Goal: Information Seeking & Learning: Learn about a topic

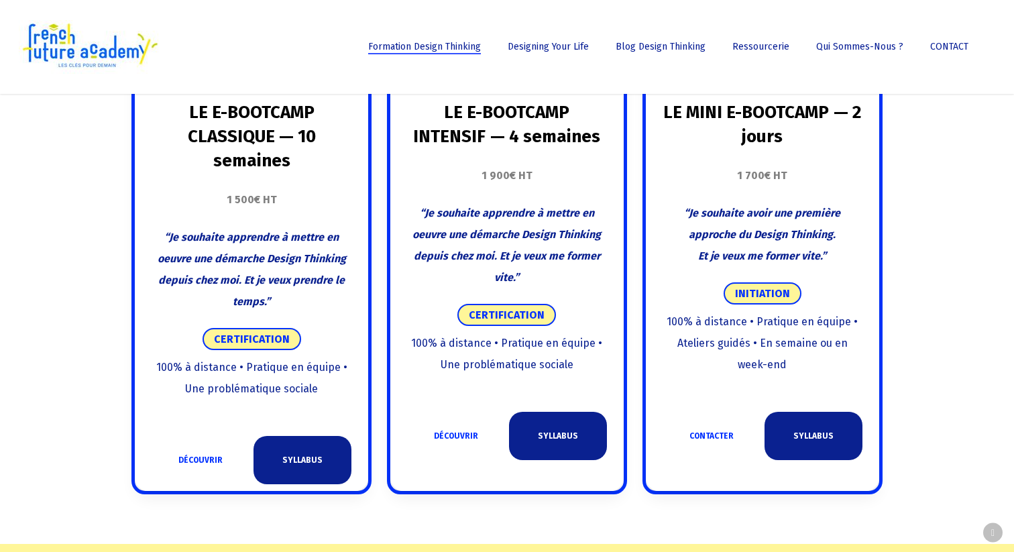
scroll to position [807, 0]
click at [554, 440] on link "SYLLABUS" at bounding box center [558, 437] width 98 height 48
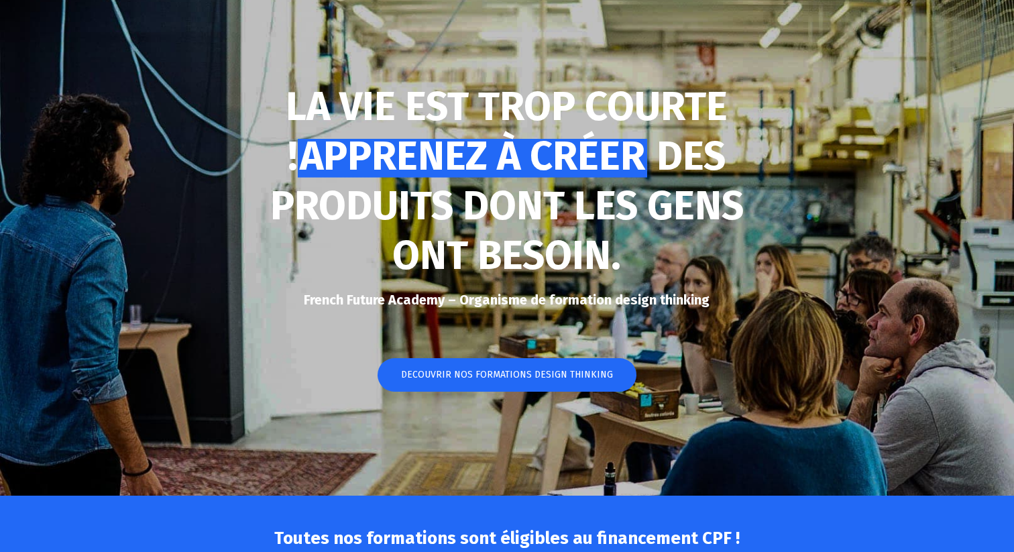
scroll to position [384, 0]
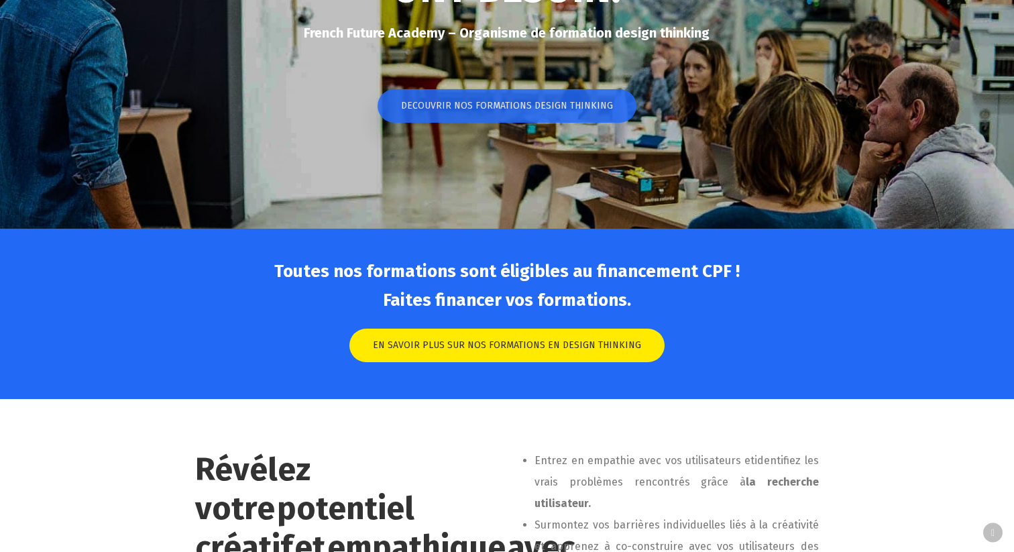
click at [549, 102] on span "DECOUVRIR NOS FORMATIONS DESIGN THINKING" at bounding box center [507, 105] width 212 height 13
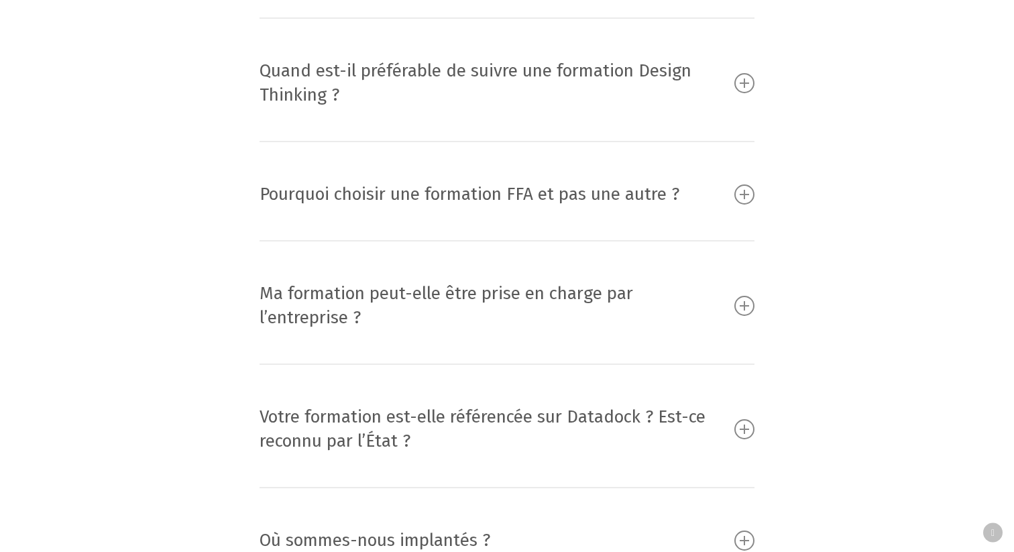
scroll to position [11807, 0]
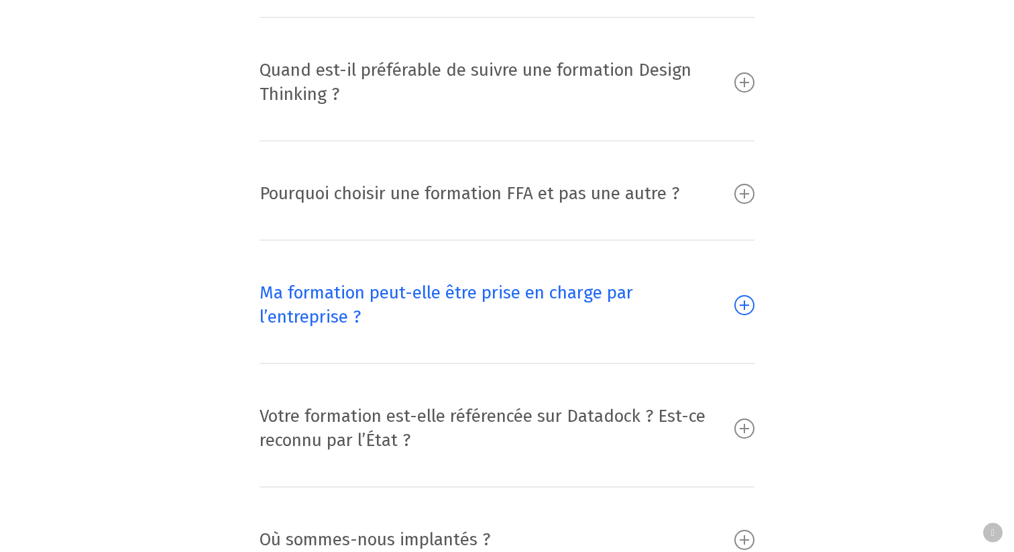
click at [745, 295] on icon at bounding box center [745, 305] width 20 height 20
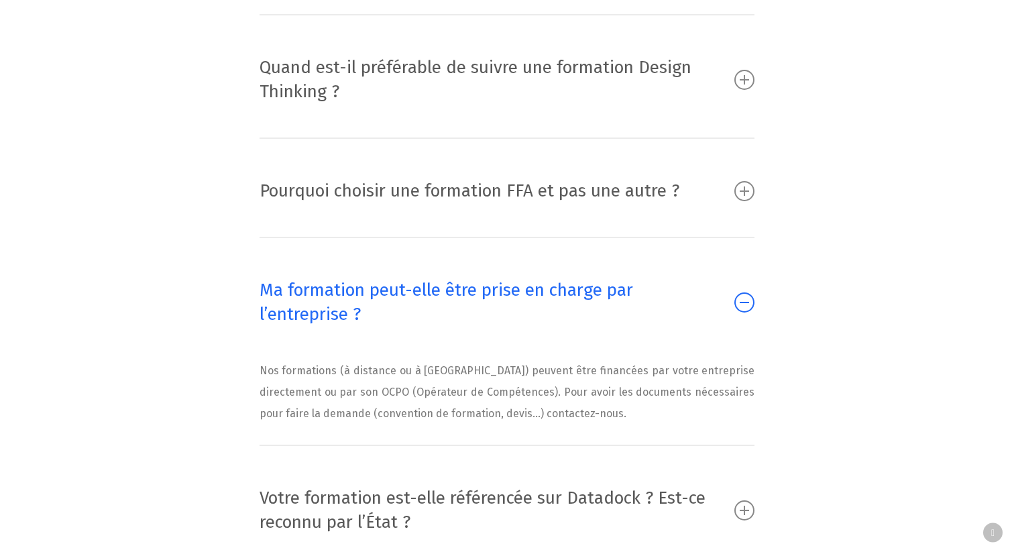
scroll to position [11621, 0]
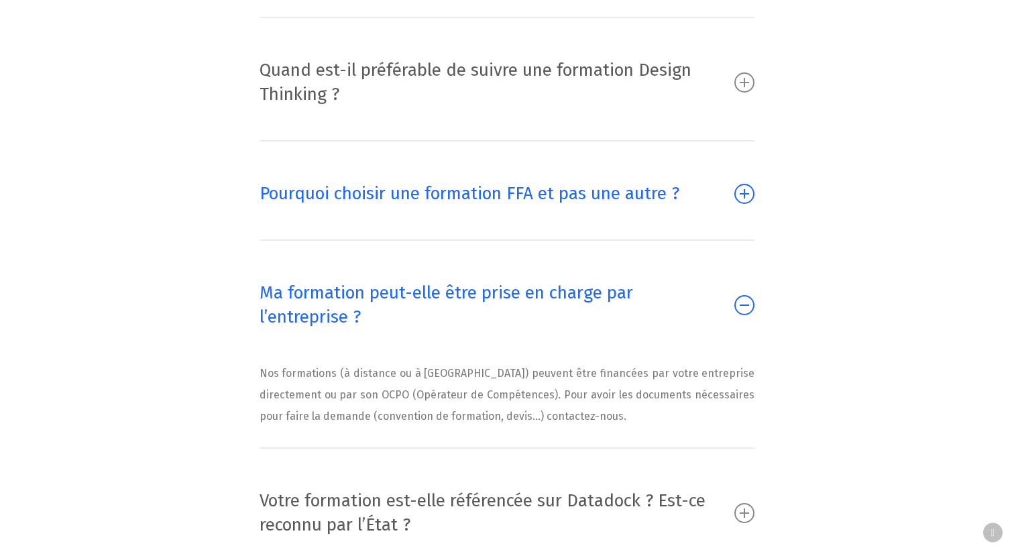
click at [742, 184] on icon at bounding box center [745, 194] width 20 height 20
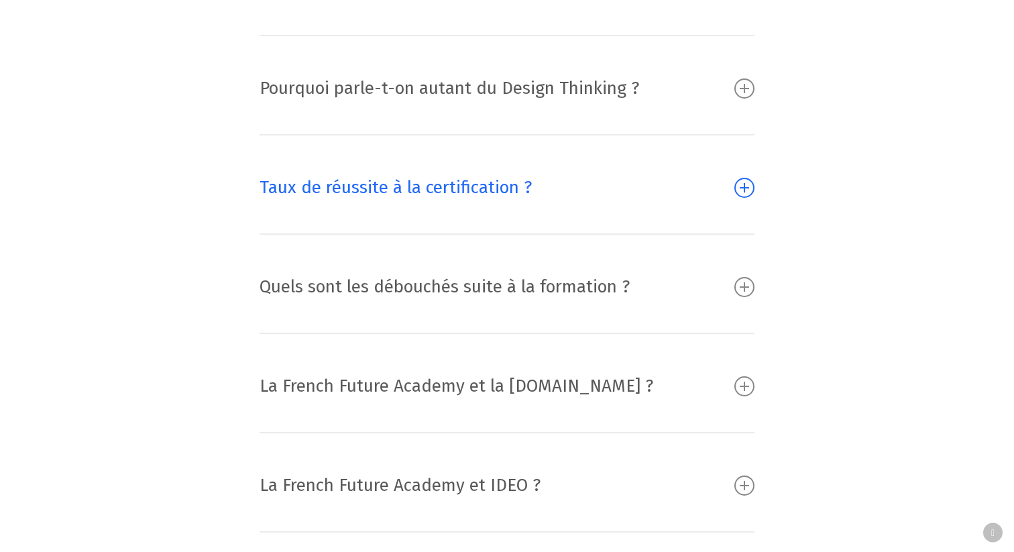
scroll to position [13115, 0]
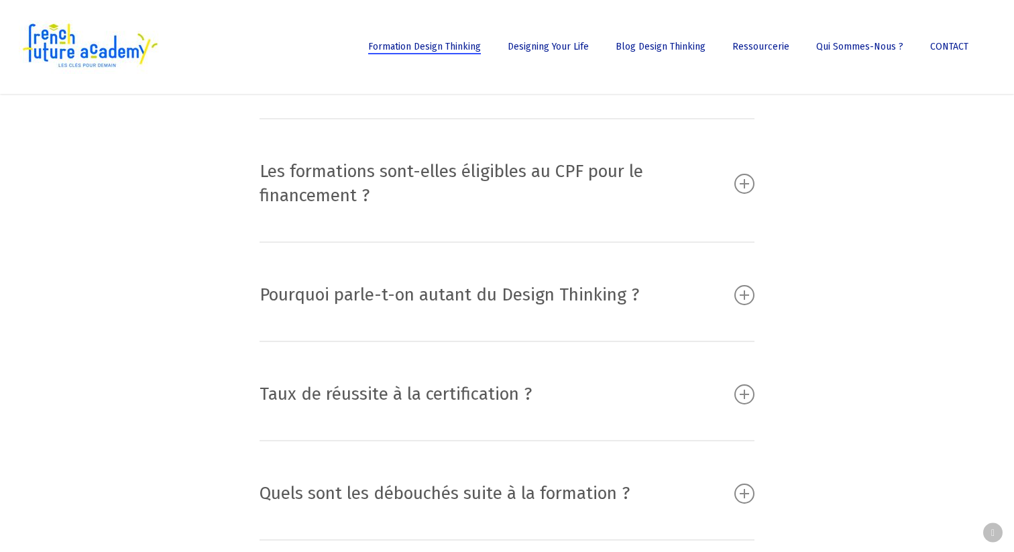
click at [715, 362] on link "Taux de réussite à la certification ?" at bounding box center [508, 394] width 496 height 64
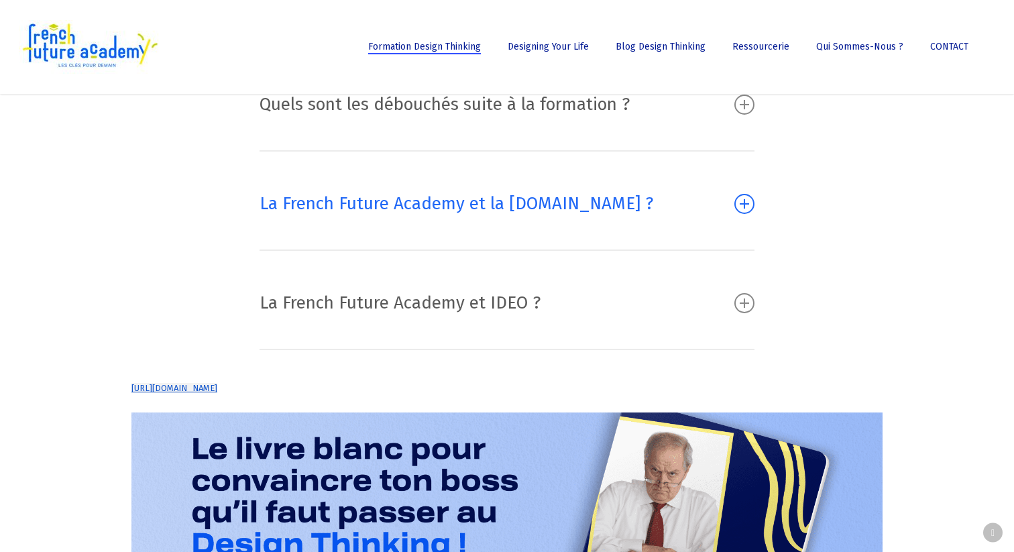
scroll to position [12934, 0]
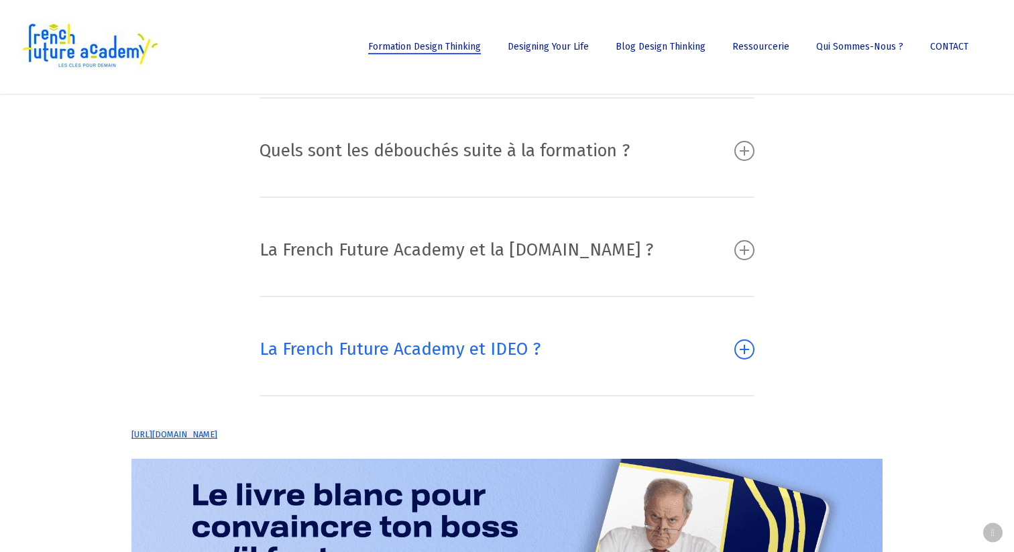
click at [710, 317] on link "La French Future Academy et IDEO ?" at bounding box center [508, 349] width 496 height 64
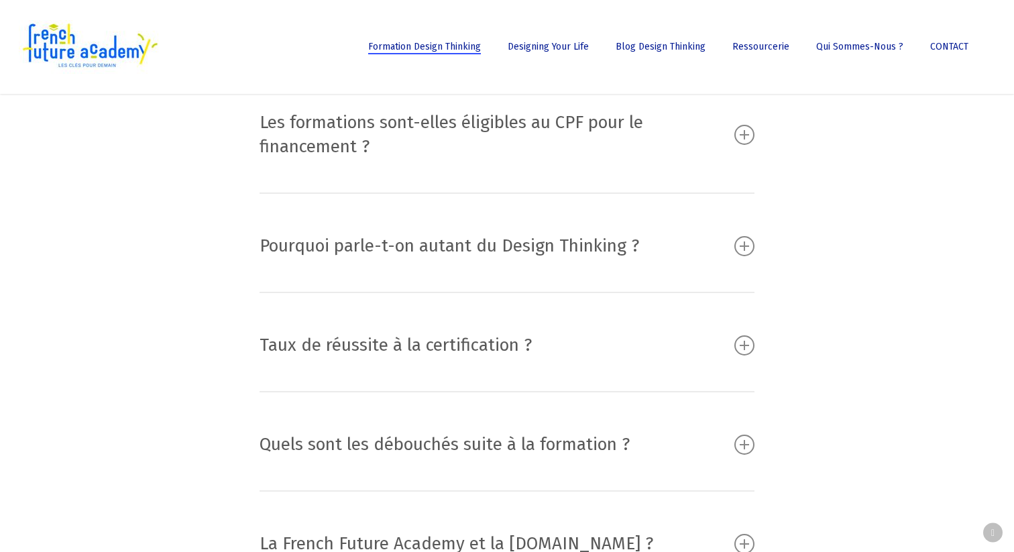
scroll to position [12523, 0]
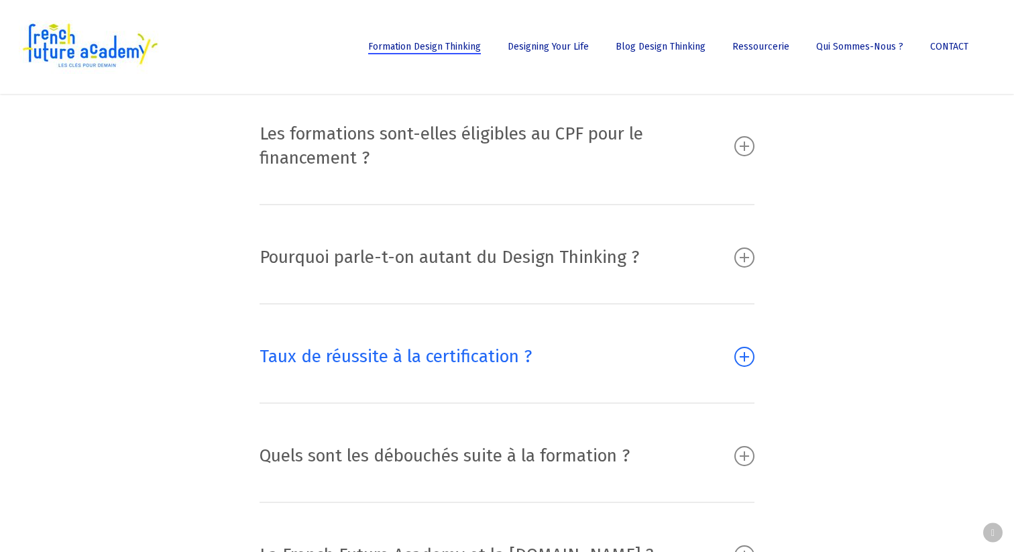
click at [717, 325] on link "Taux de réussite à la certification ?" at bounding box center [508, 357] width 496 height 64
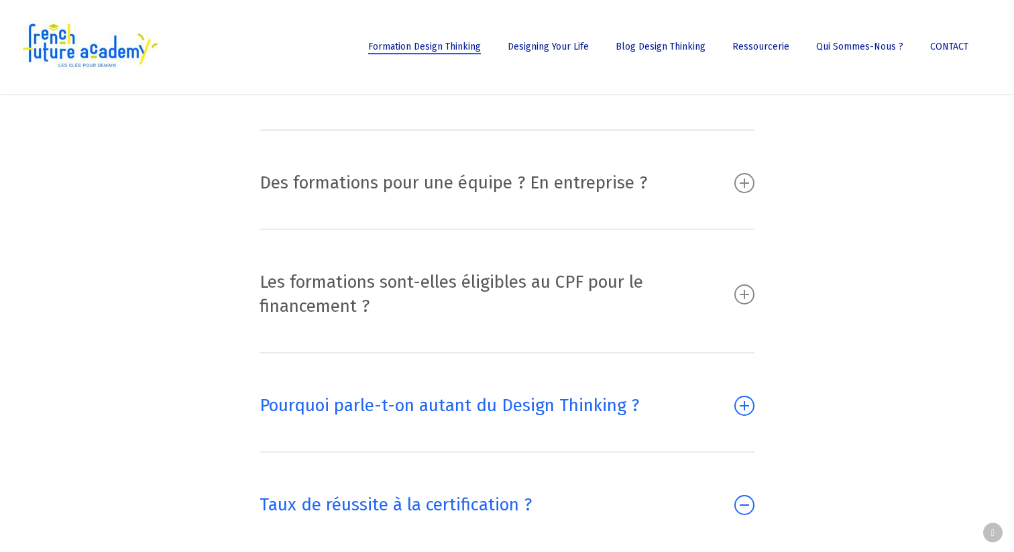
scroll to position [12373, 0]
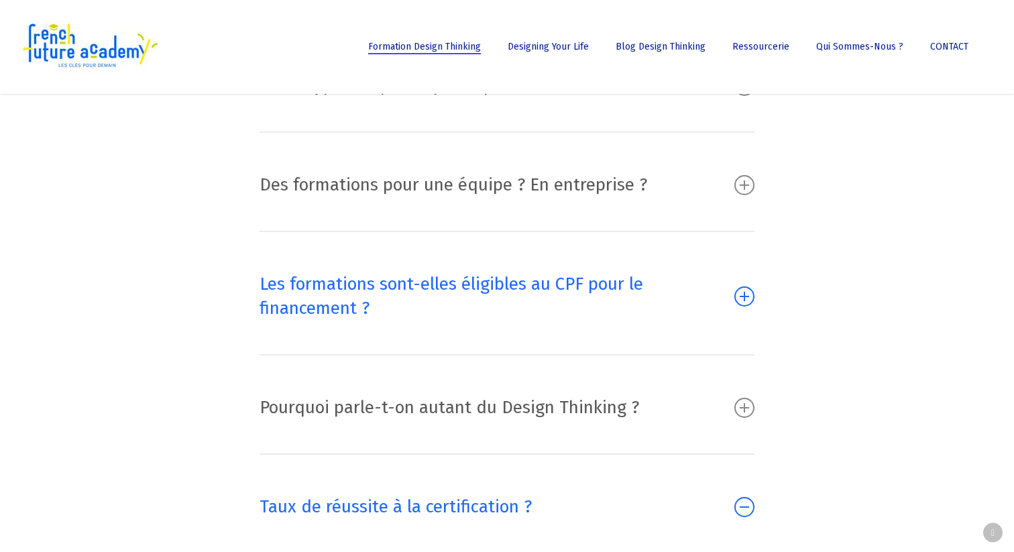
click at [710, 252] on link "Les formations sont-elles éligibles au CPF pour le financement ?" at bounding box center [508, 296] width 496 height 89
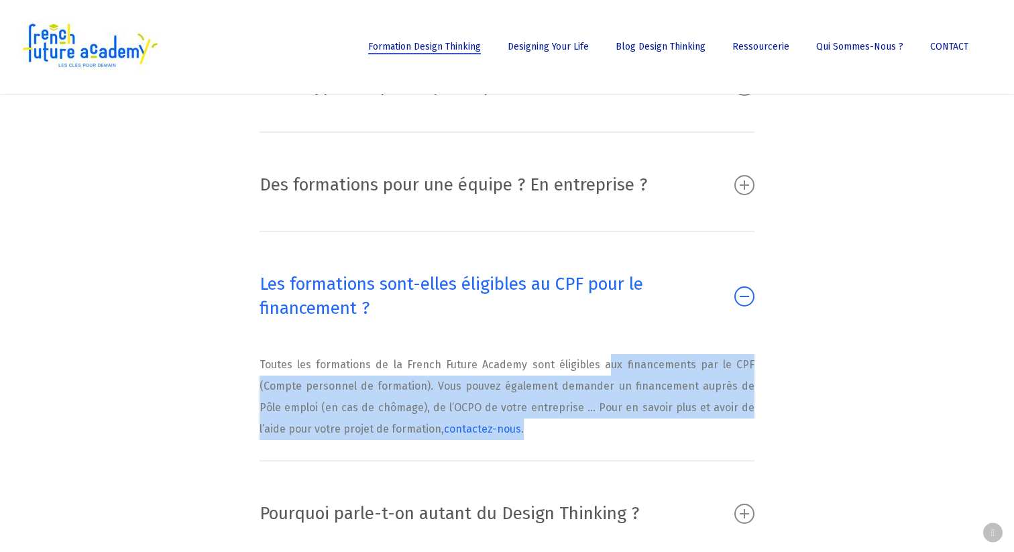
drag, startPoint x: 611, startPoint y: 267, endPoint x: 660, endPoint y: 321, distance: 73.1
click at [660, 354] on p "Toutes les formations de la French Future Academy sont éligibles aux financemen…" at bounding box center [508, 397] width 496 height 86
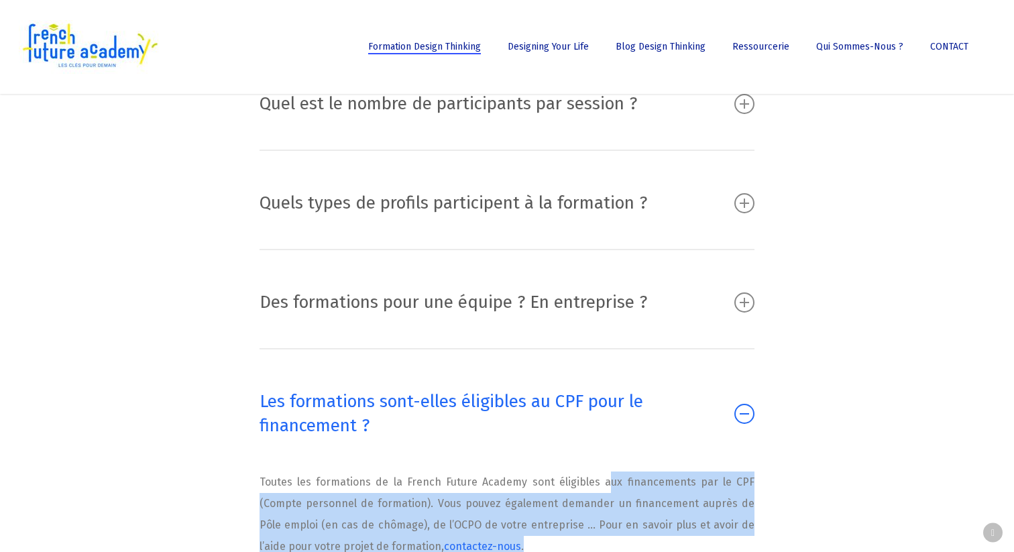
scroll to position [12179, 0]
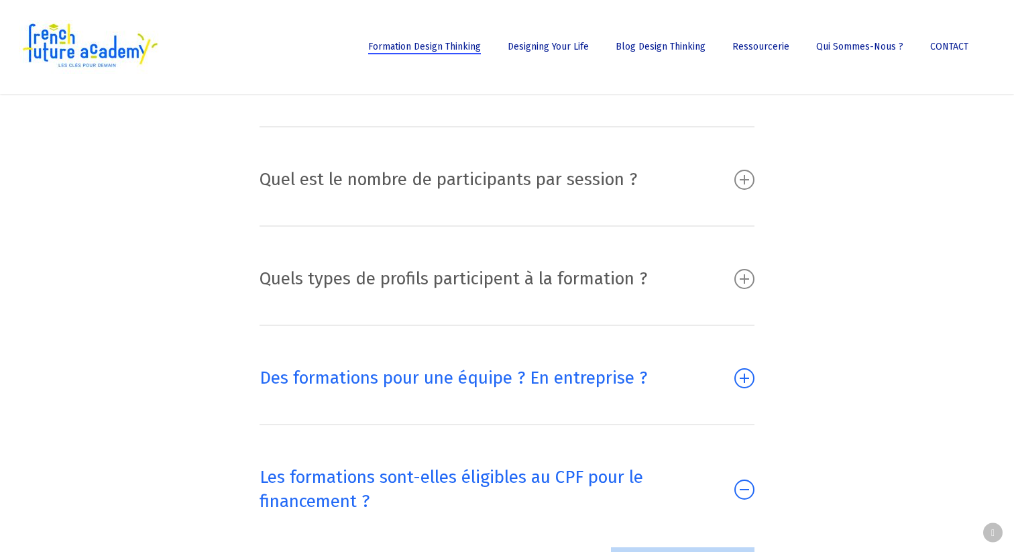
click at [690, 346] on link "Des formations pour une équipe ? En entreprise ?" at bounding box center [508, 378] width 496 height 64
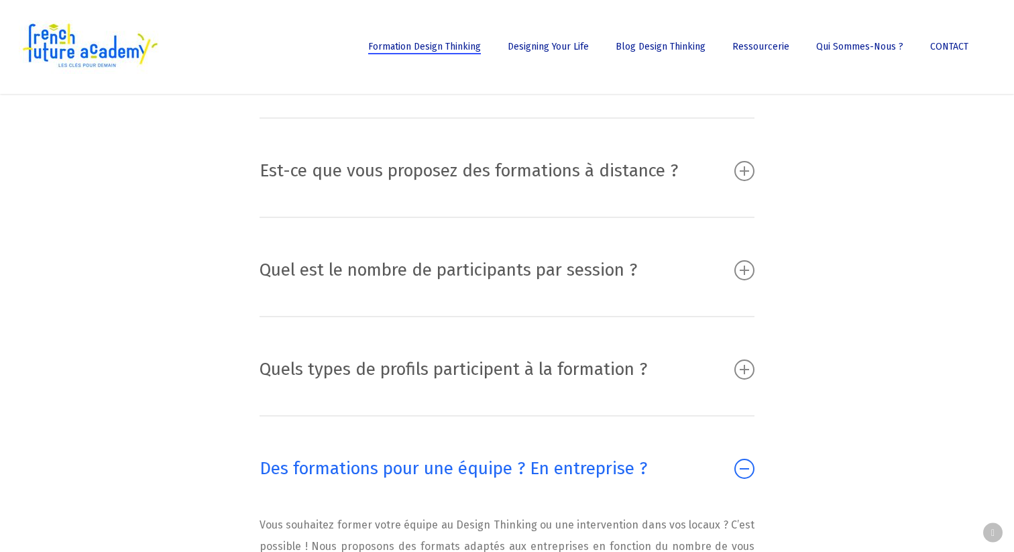
scroll to position [12022, 0]
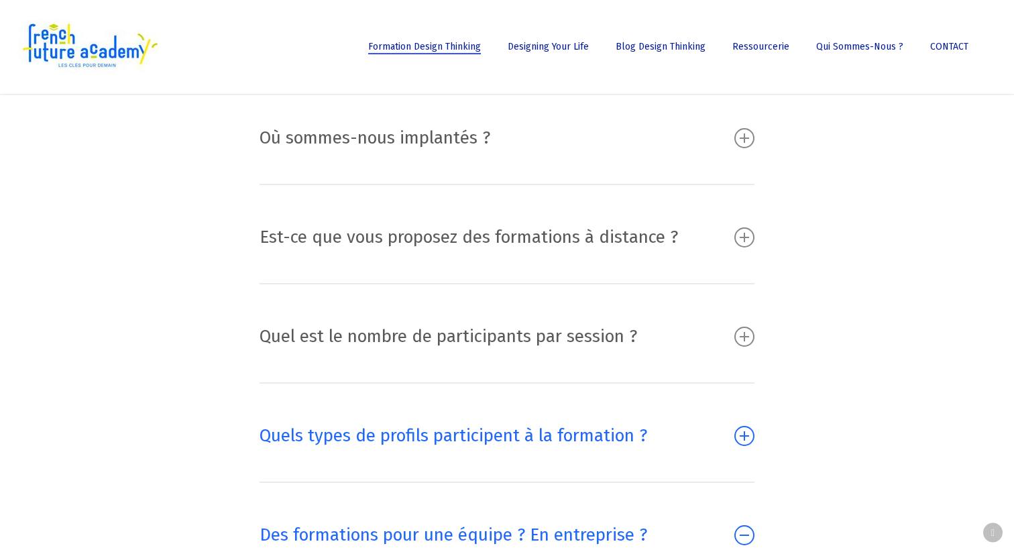
click at [695, 404] on link "Quels types de profils participent à la formation ?" at bounding box center [508, 436] width 496 height 64
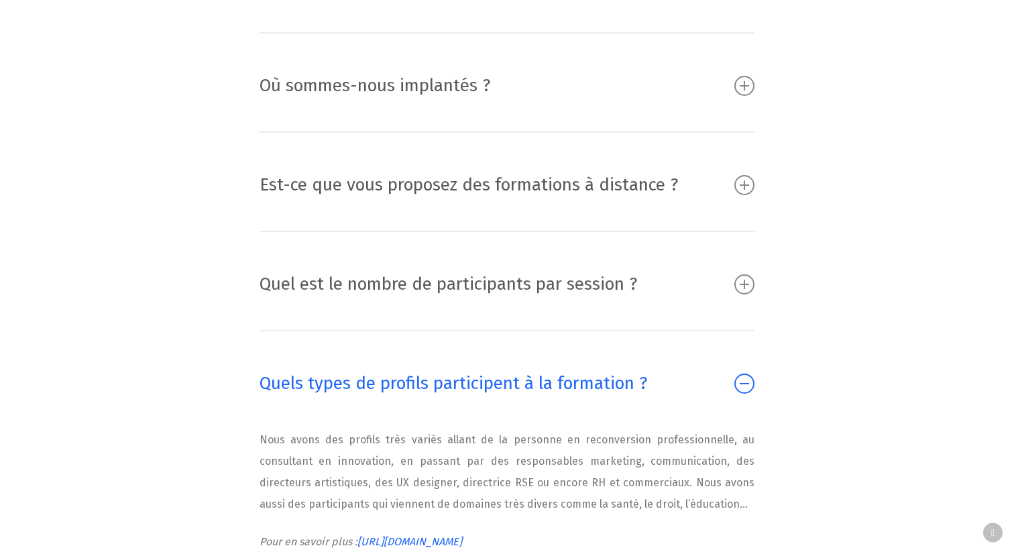
scroll to position [12090, 0]
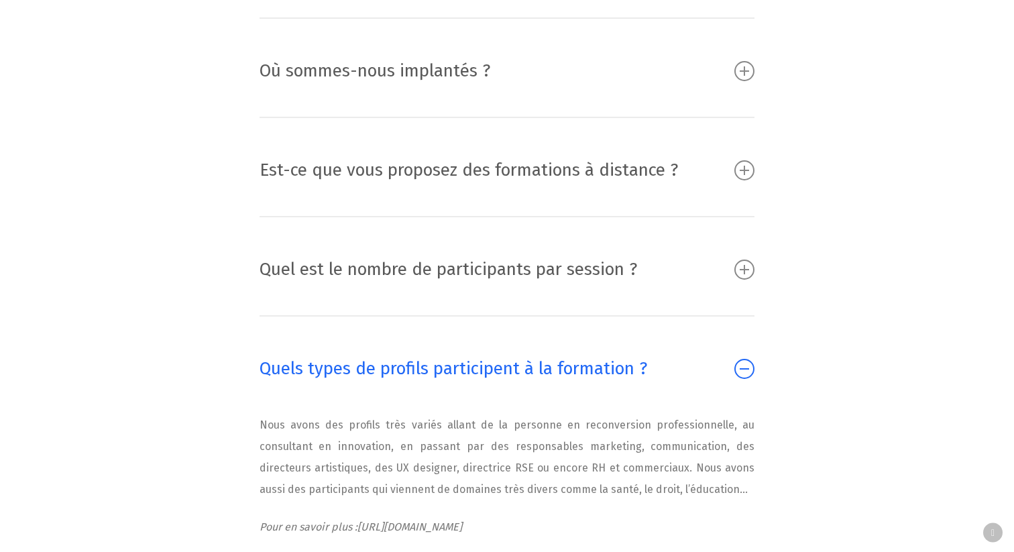
click at [462, 521] on em "https://frenchfutureacademy.com/certification-design-thinking/" at bounding box center [410, 527] width 105 height 13
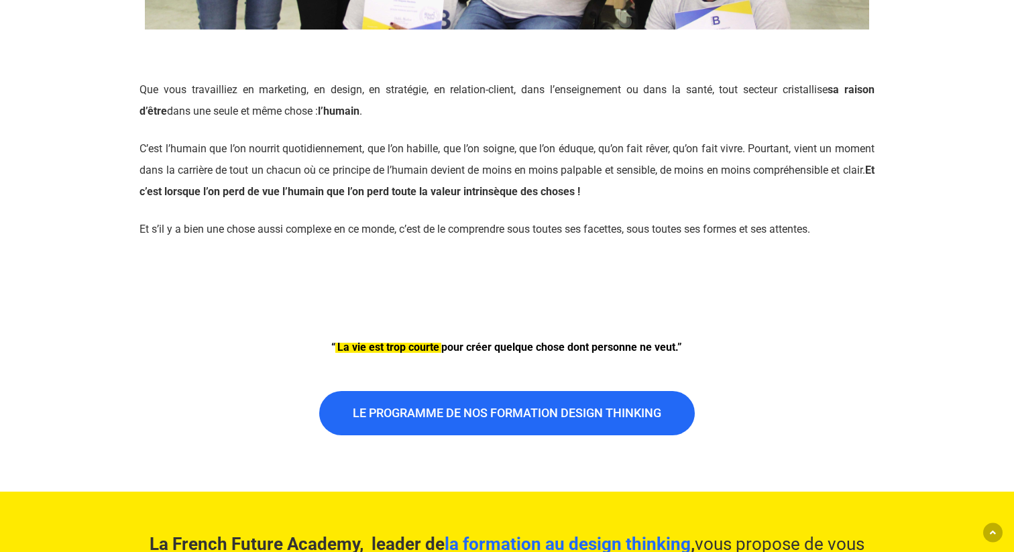
scroll to position [613, 0]
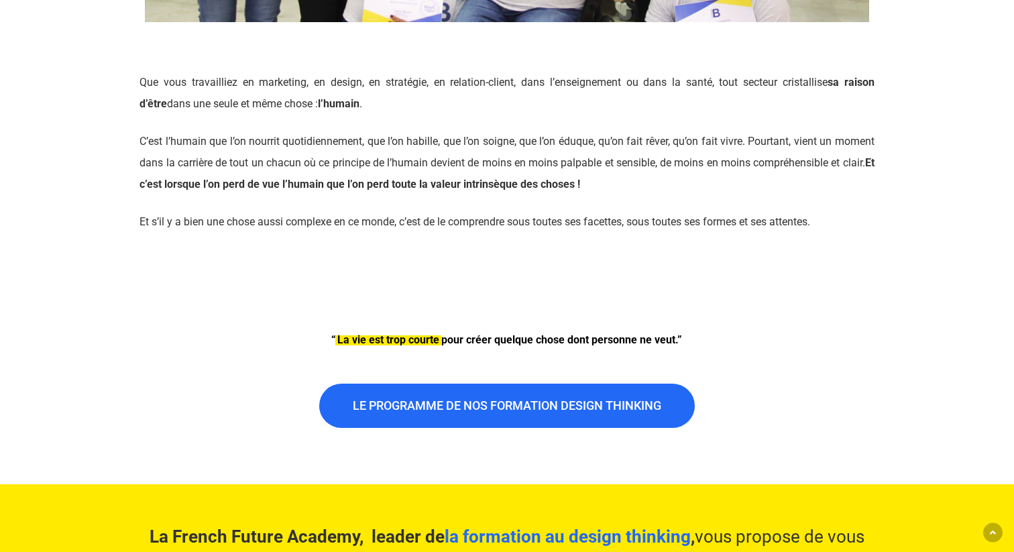
click at [456, 198] on p "C’est l’humain que l’on nourrit quotidiennement, que l’on habille, que l’on soi…" at bounding box center [507, 171] width 735 height 80
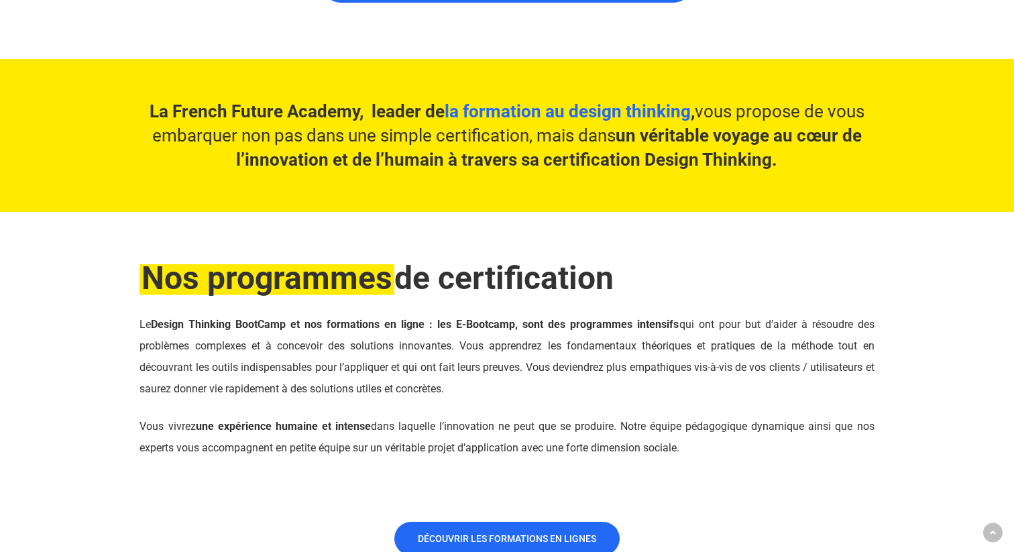
scroll to position [1039, 0]
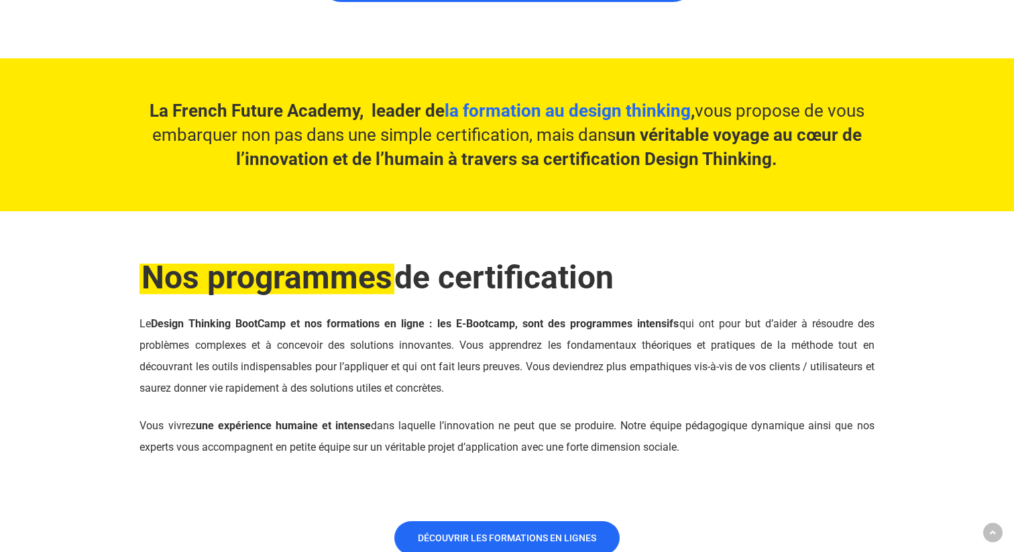
click at [441, 161] on strong "un véritable voyage au cœur de l’innovation et de l’humain à travers sa certifi…" at bounding box center [549, 147] width 626 height 44
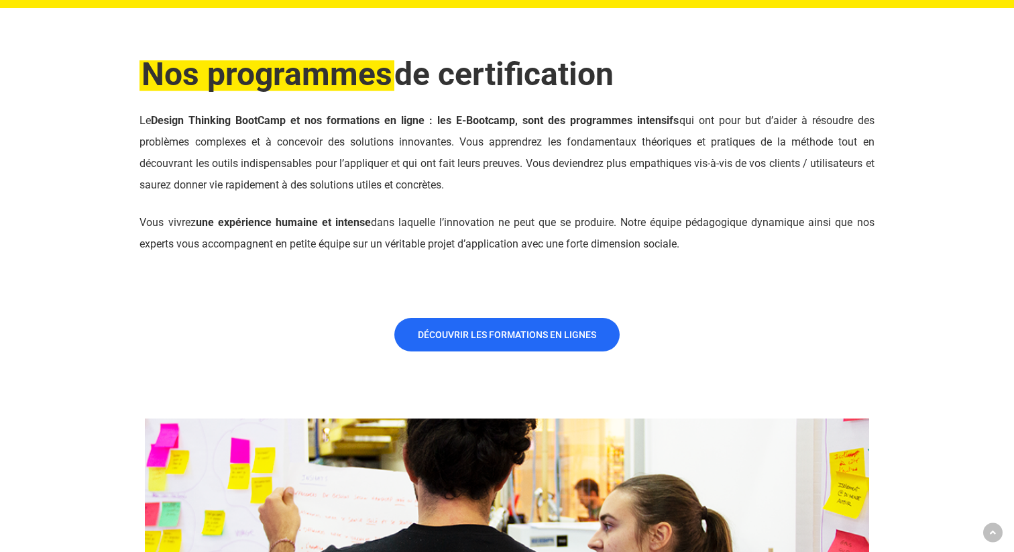
scroll to position [1246, 0]
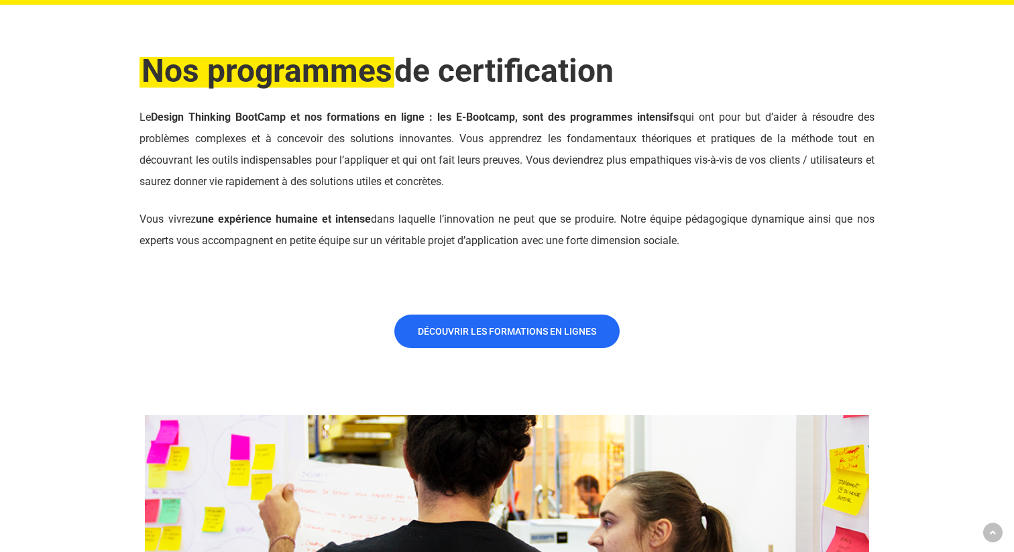
click at [441, 161] on p "Le Design Thinking BootCamp et nos formations en ligne : les E-Bootcamp, sont d…" at bounding box center [507, 158] width 735 height 102
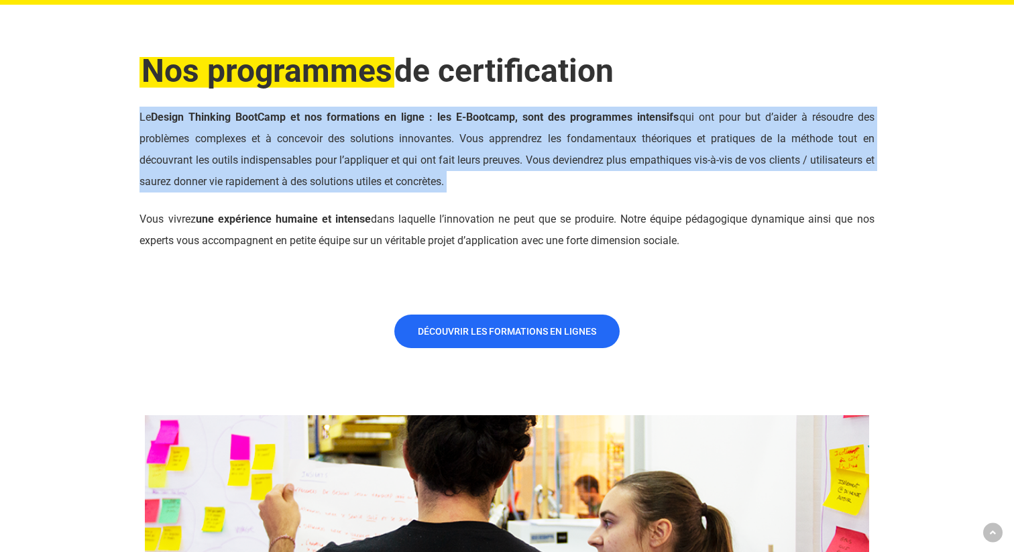
click at [518, 234] on p "Vous vivrez une expérience humaine et intense dans laquelle l’innovation ne peu…" at bounding box center [507, 230] width 735 height 43
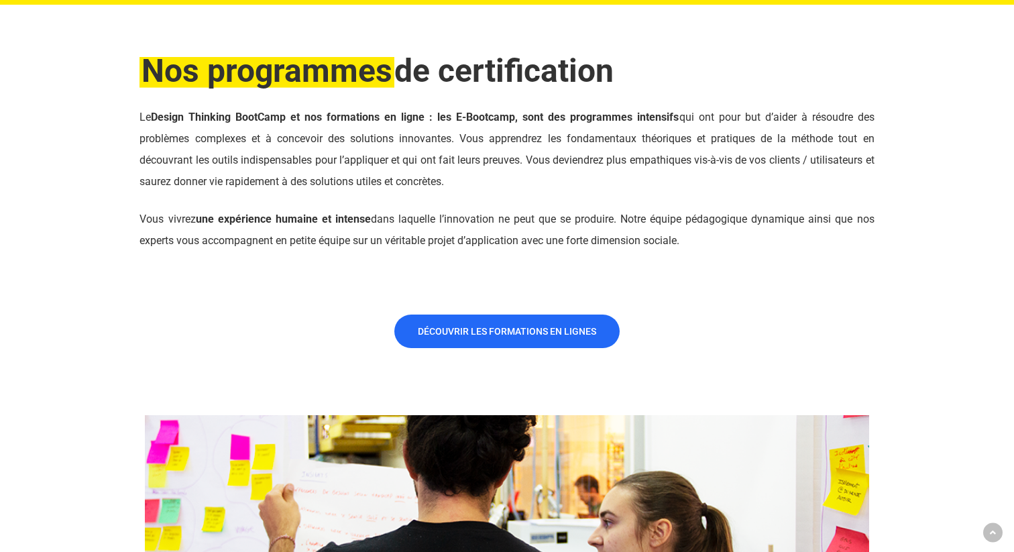
click at [518, 234] on p "Vous vivrez une expérience humaine et intense dans laquelle l’innovation ne peu…" at bounding box center [507, 230] width 735 height 43
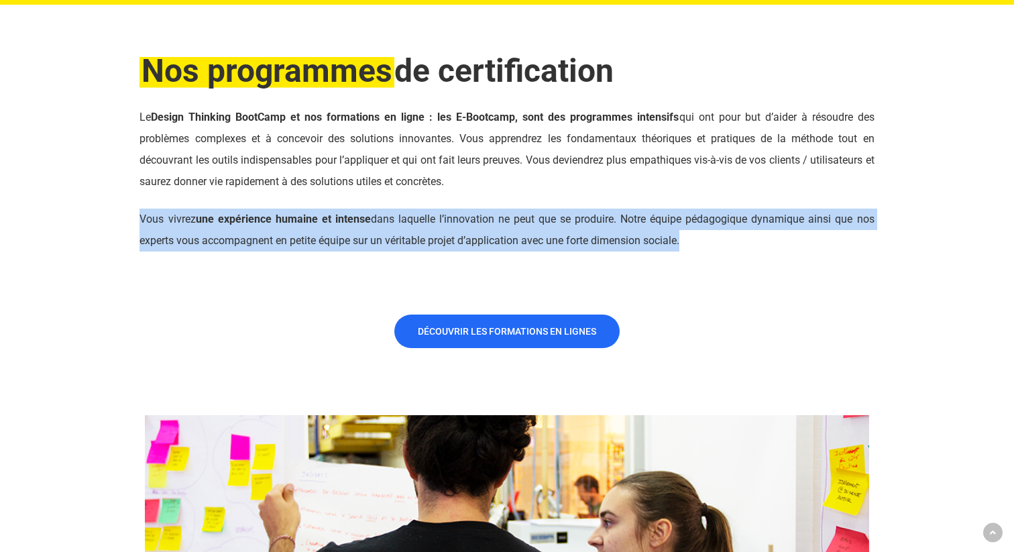
click at [485, 158] on p "Le Design Thinking BootCamp et nos formations en ligne : les E-Bootcamp, sont d…" at bounding box center [507, 158] width 735 height 102
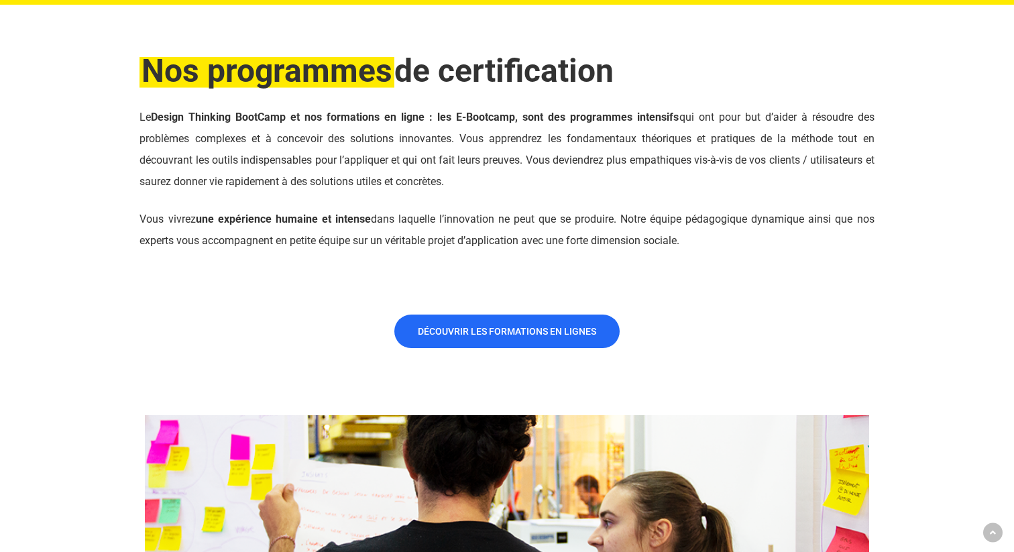
click at [485, 158] on p "Le Design Thinking BootCamp et nos formations en ligne : les E-Bootcamp, sont d…" at bounding box center [507, 158] width 735 height 102
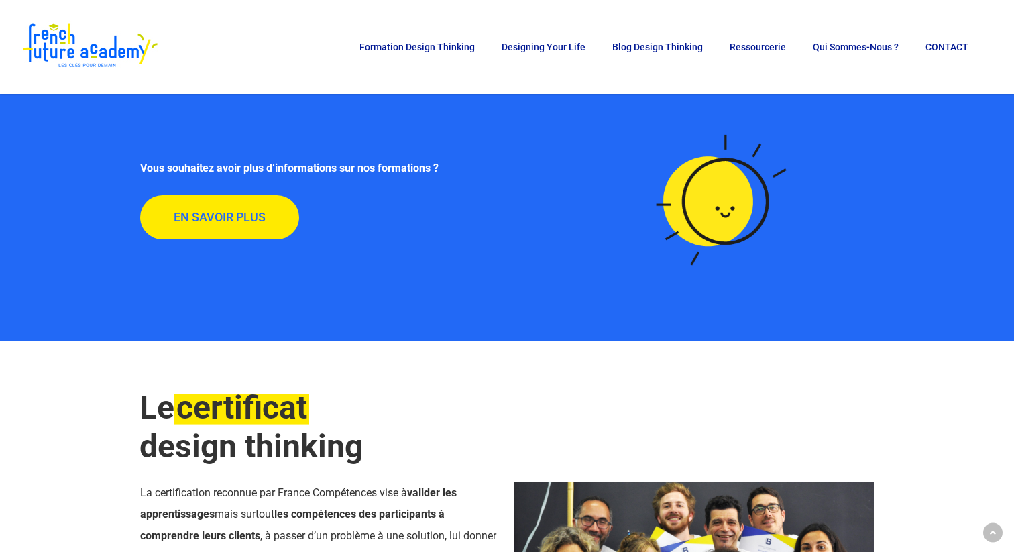
scroll to position [3181, 0]
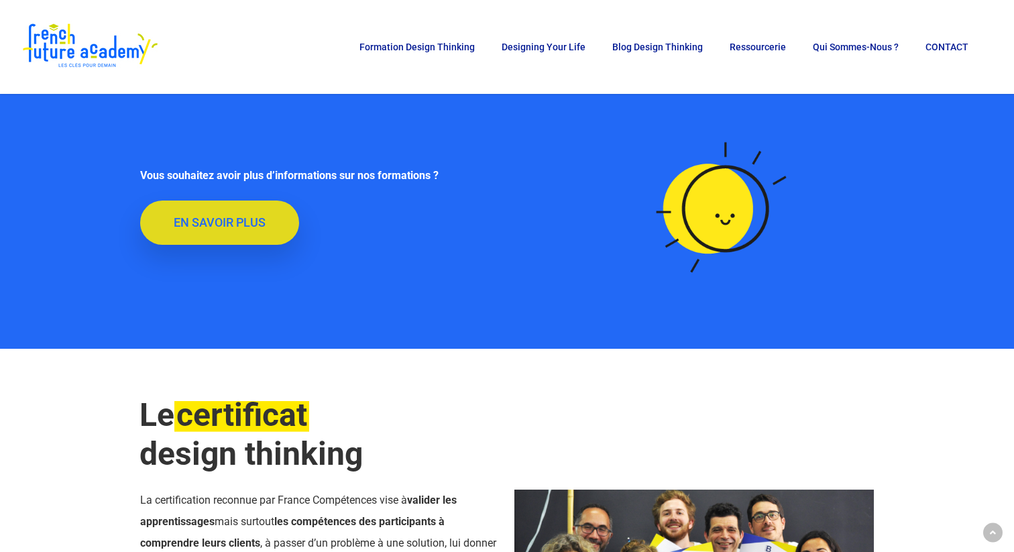
click at [271, 229] on link "EN SAVOIR PLUS" at bounding box center [219, 223] width 159 height 44
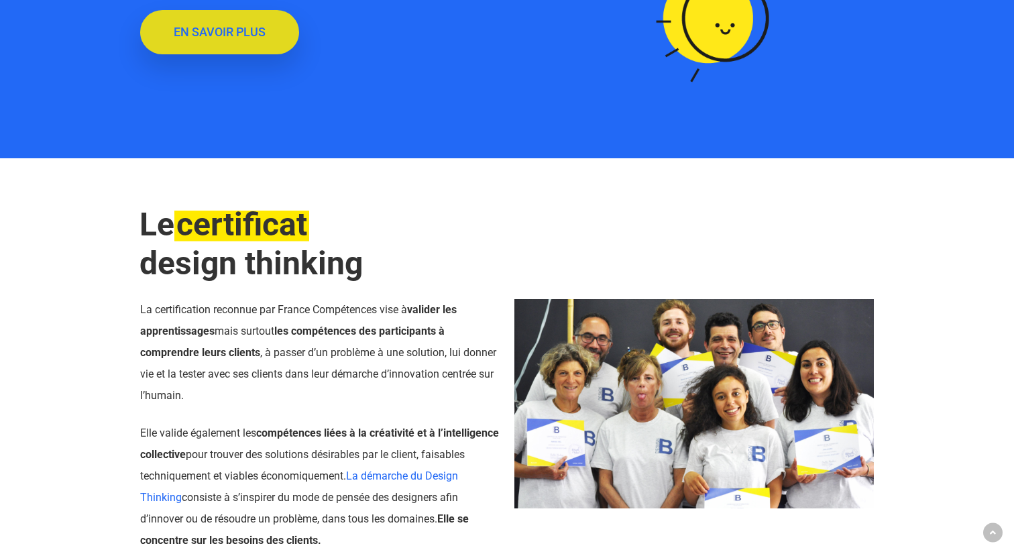
scroll to position [3510, 0]
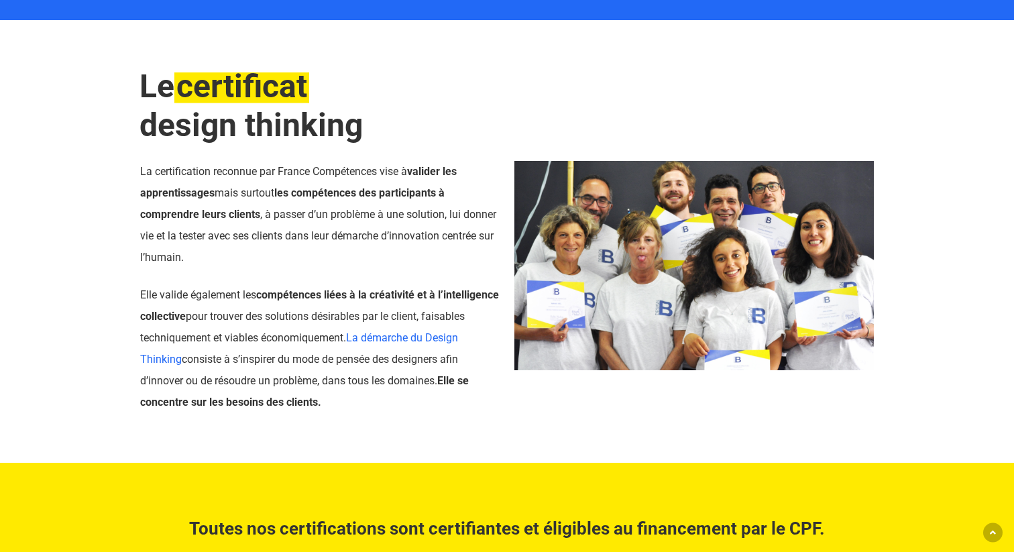
click at [331, 216] on p "La certification reconnue par France Compétences vise à valider les apprentissa…" at bounding box center [320, 222] width 360 height 123
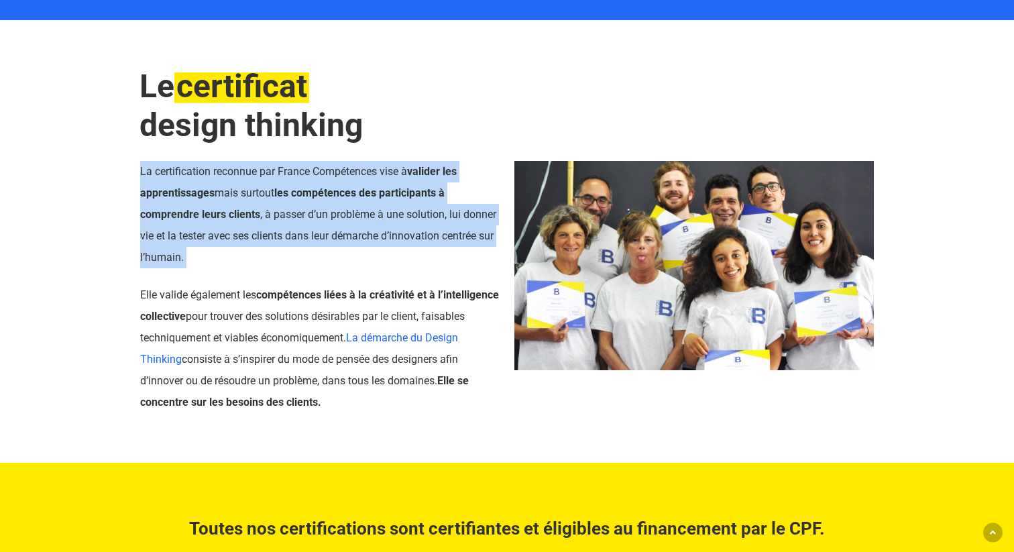
click at [351, 302] on p "Elle valide également les compétences liées à la créativité et à l’intelligence…" at bounding box center [320, 348] width 360 height 129
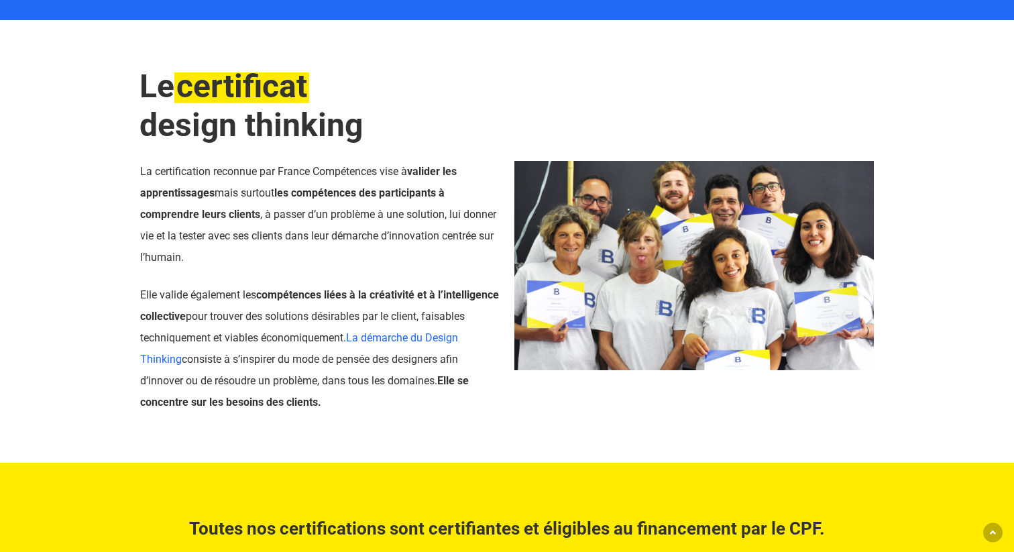
click at [351, 302] on p "Elle valide également les compétences liées à la créativité et à l’intelligence…" at bounding box center [320, 348] width 360 height 129
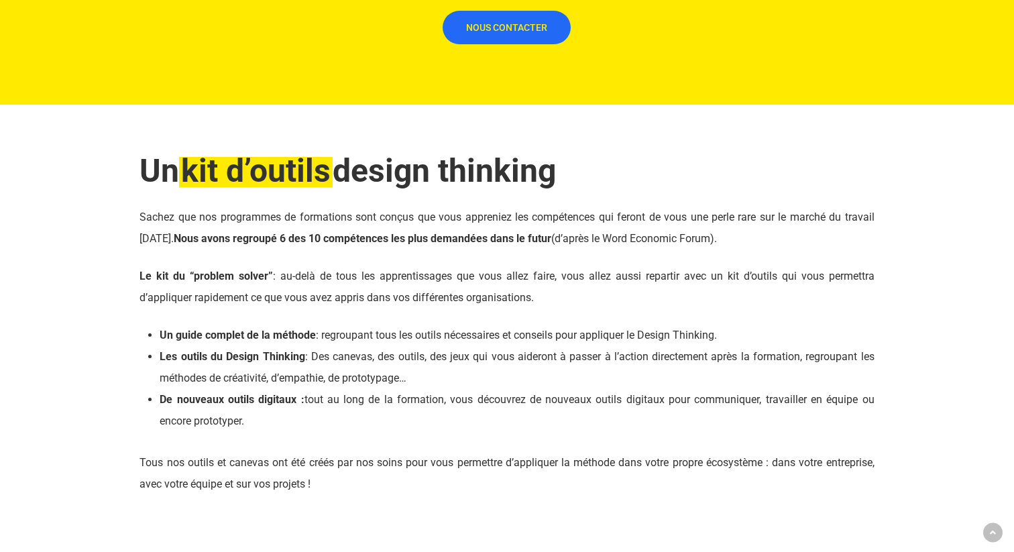
scroll to position [4115, 0]
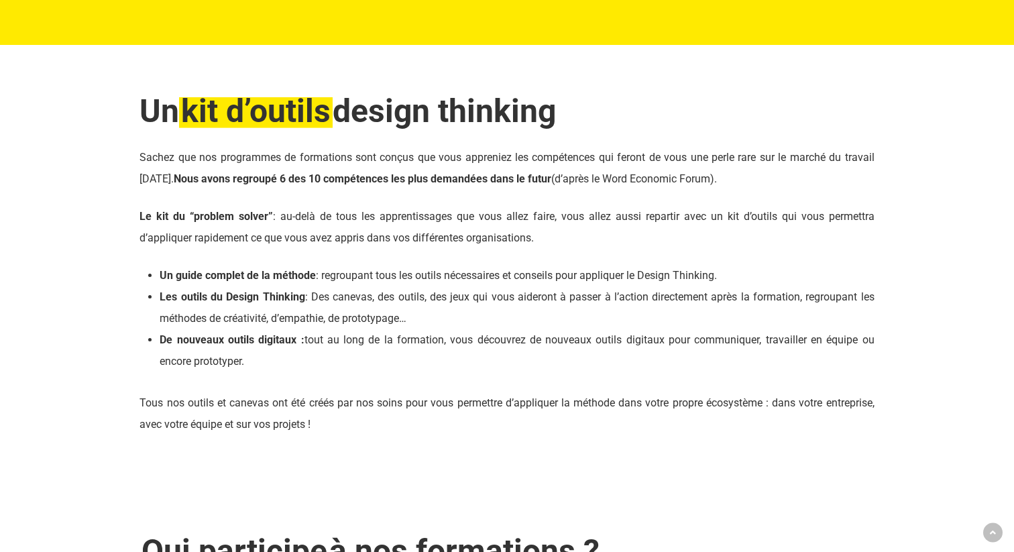
click at [501, 270] on li "Un guide complet de la méthode : regroupant tous les outils nécessaires et cons…" at bounding box center [517, 275] width 714 height 21
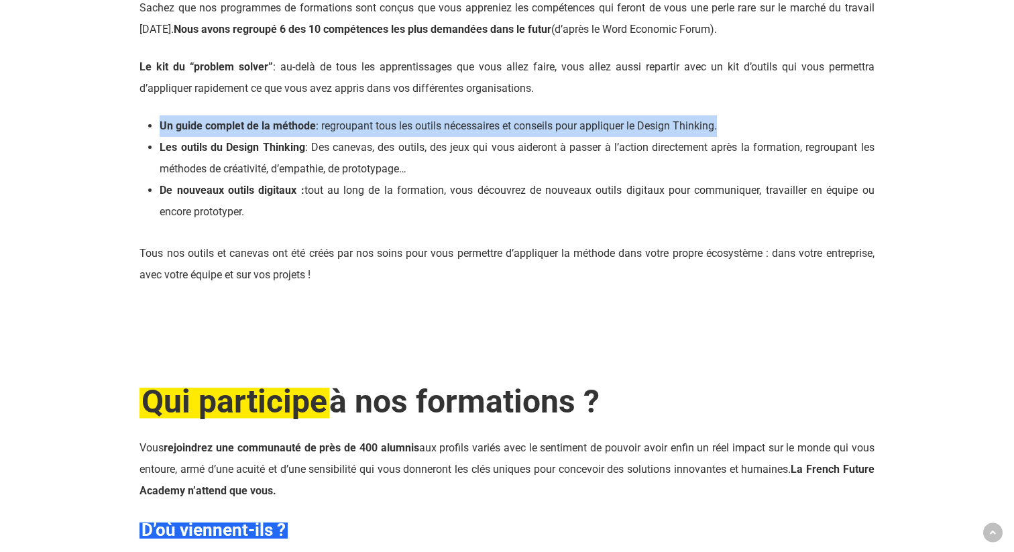
click at [501, 270] on p "Tous nos outils et canevas ont été créés par nos soins pour vous permettre d’ap…" at bounding box center [507, 264] width 735 height 43
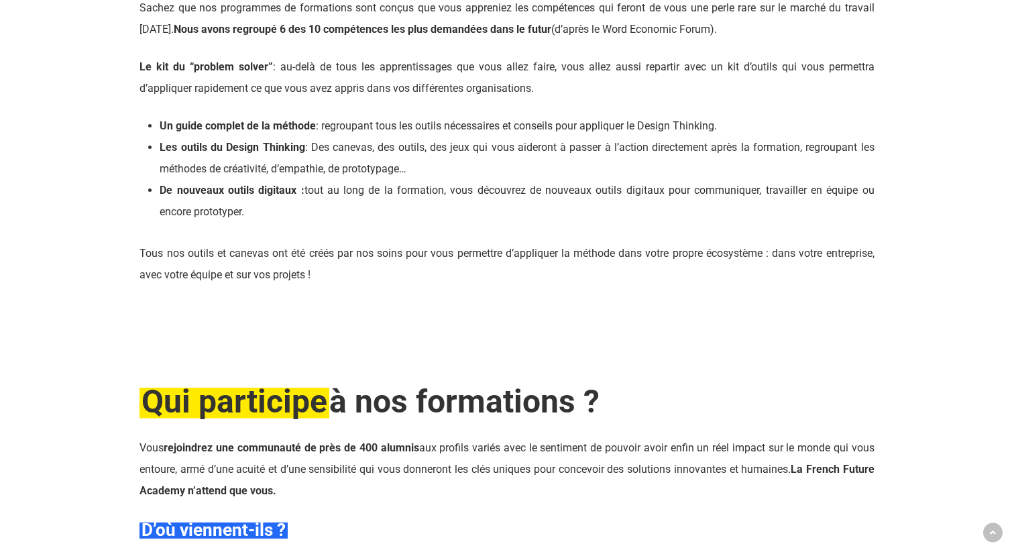
click at [501, 270] on p "Tous nos outils et canevas ont été créés par nos soins pour vous permettre d’ap…" at bounding box center [507, 264] width 735 height 43
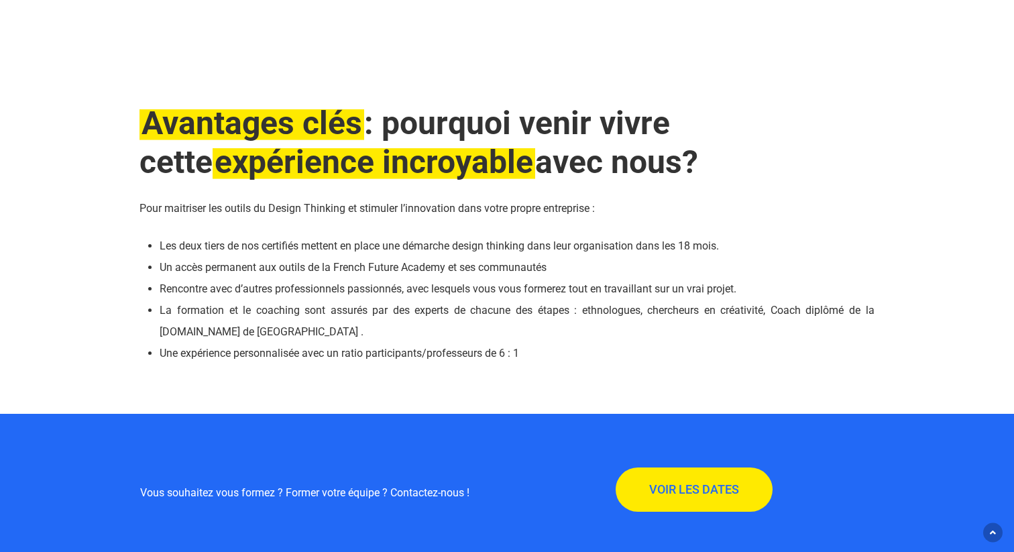
scroll to position [6879, 0]
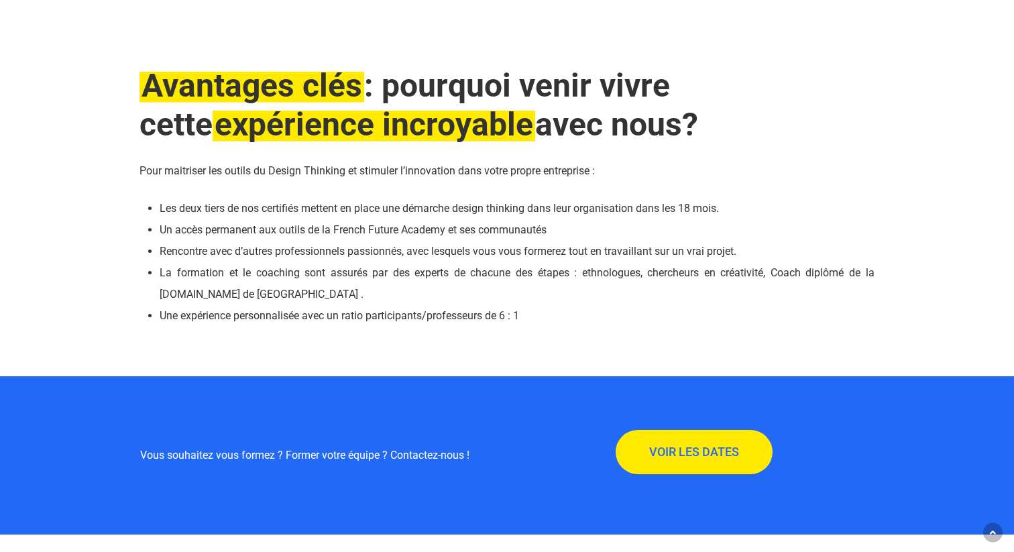
click at [501, 270] on li "La formation et le coaching sont assurés par des experts de chacune des étapes …" at bounding box center [517, 283] width 714 height 43
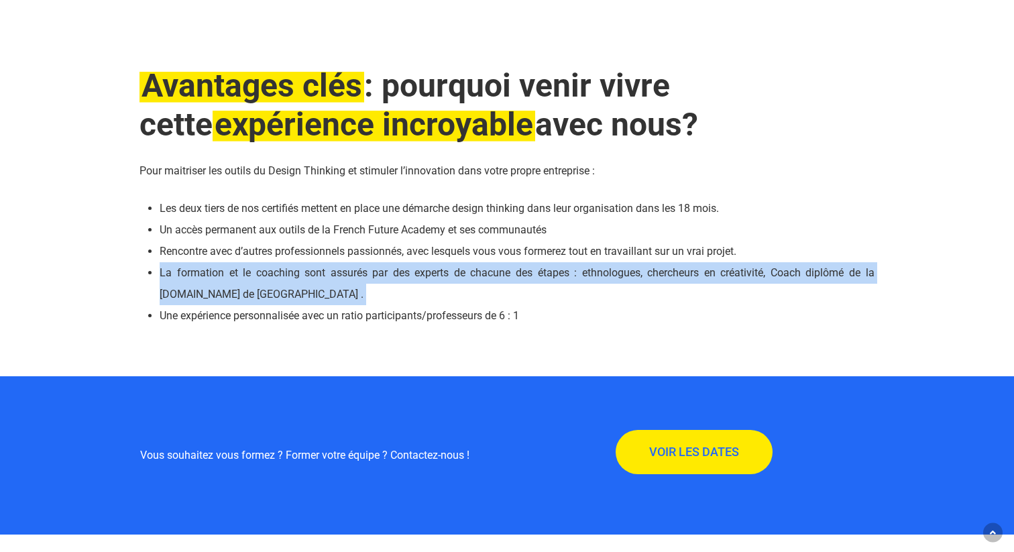
click at [493, 225] on li "Un accès permanent aux outils de la French Future Academy et ses communautés" at bounding box center [517, 229] width 714 height 21
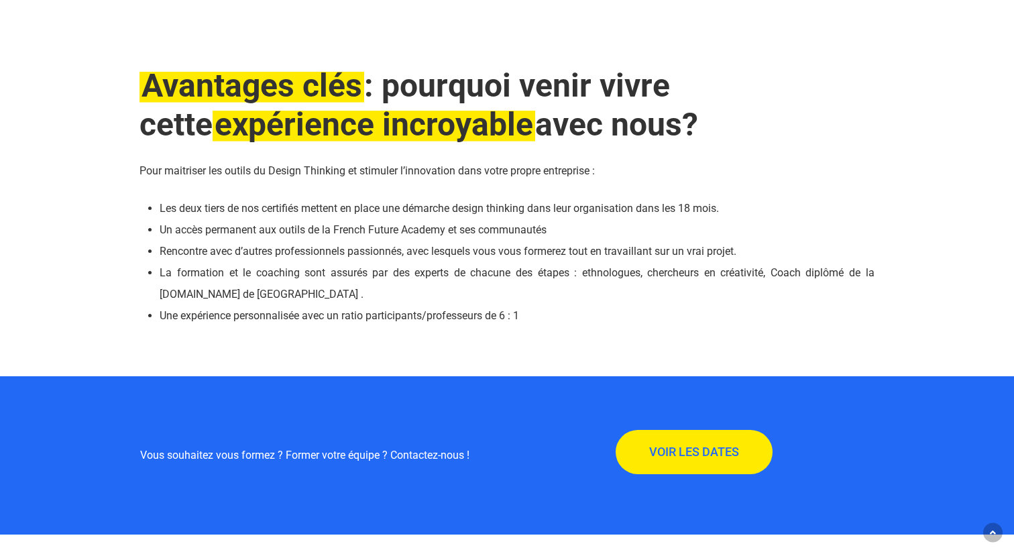
click at [493, 225] on li "Un accès permanent aux outils de la French Future Academy et ses communautés" at bounding box center [517, 229] width 714 height 21
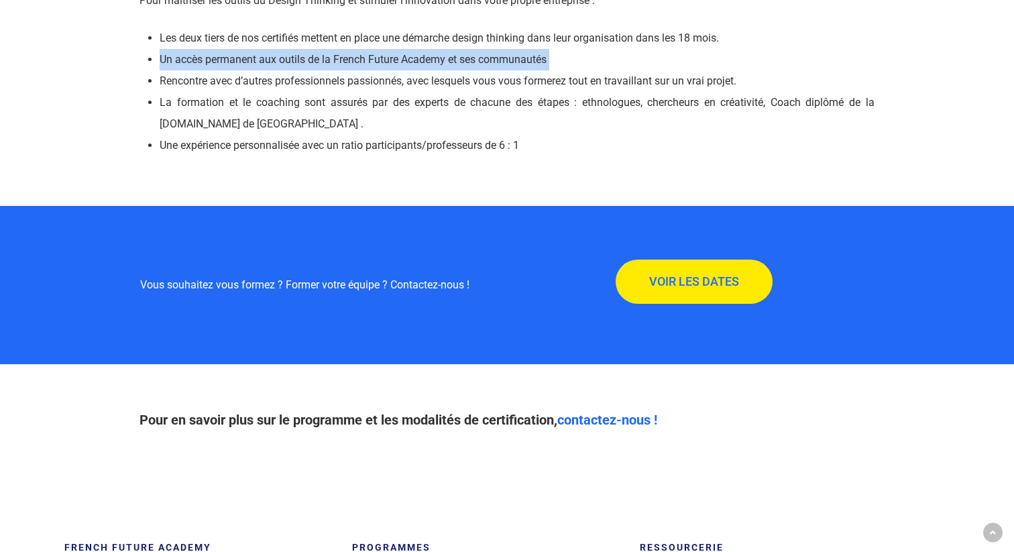
scroll to position [7091, 0]
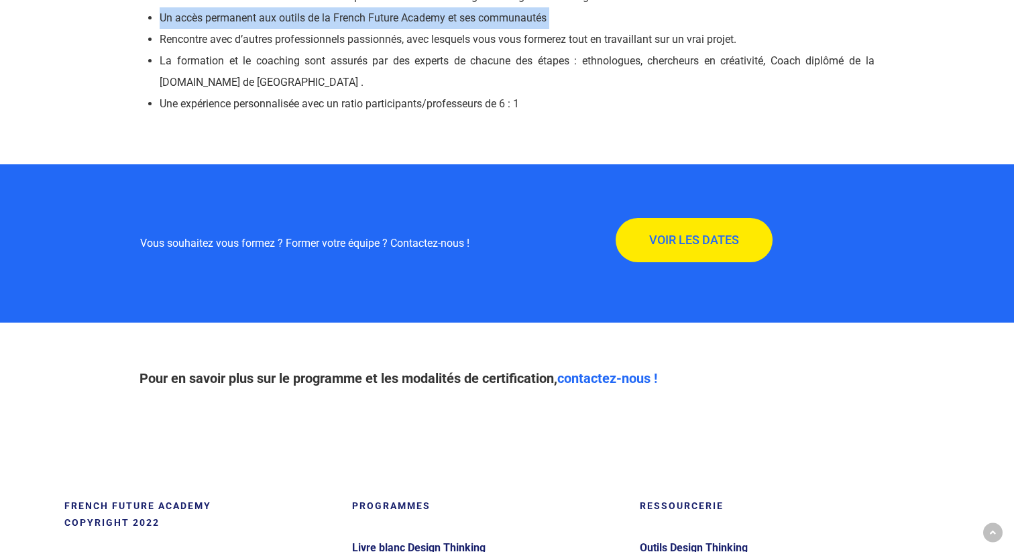
click at [507, 250] on div "VOIR LES DATES" at bounding box center [694, 243] width 374 height 51
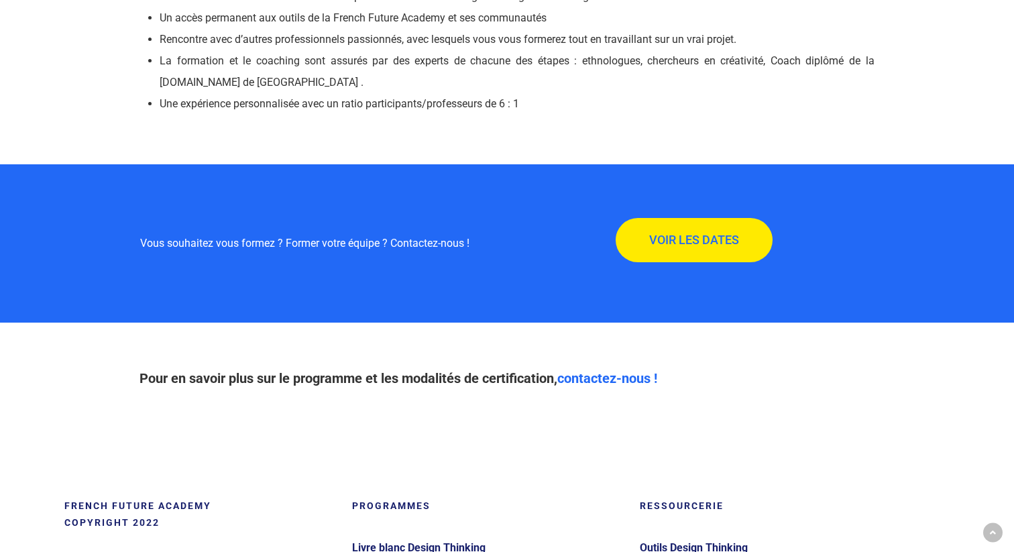
click at [507, 250] on div "VOIR LES DATES" at bounding box center [694, 243] width 374 height 51
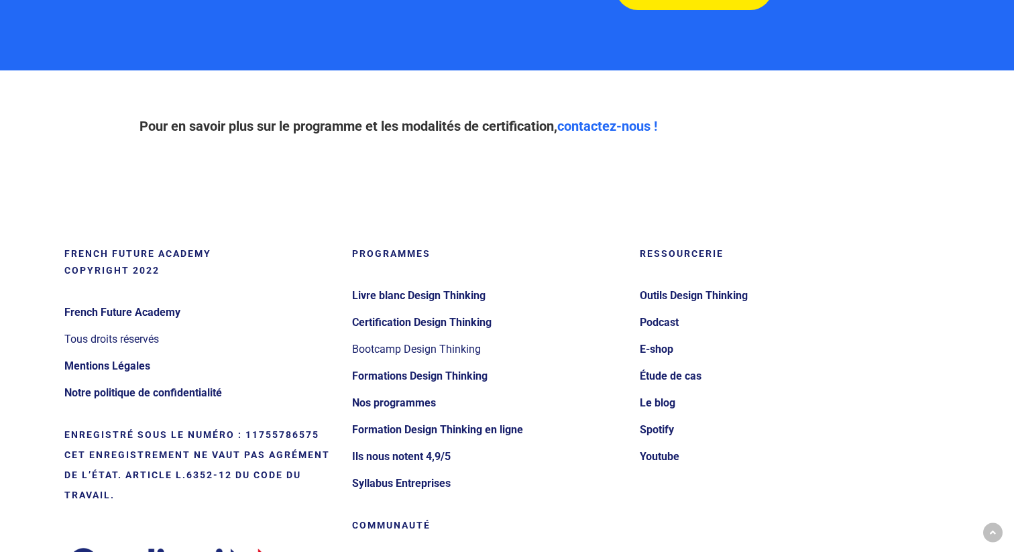
scroll to position [7407, 0]
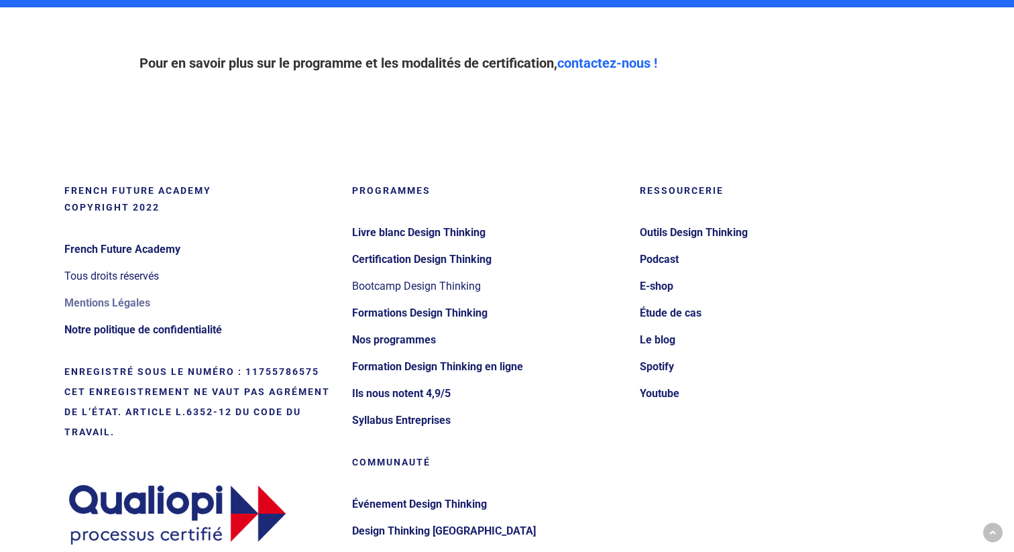
click at [109, 306] on link "Mentions Légales" at bounding box center [199, 302] width 270 height 21
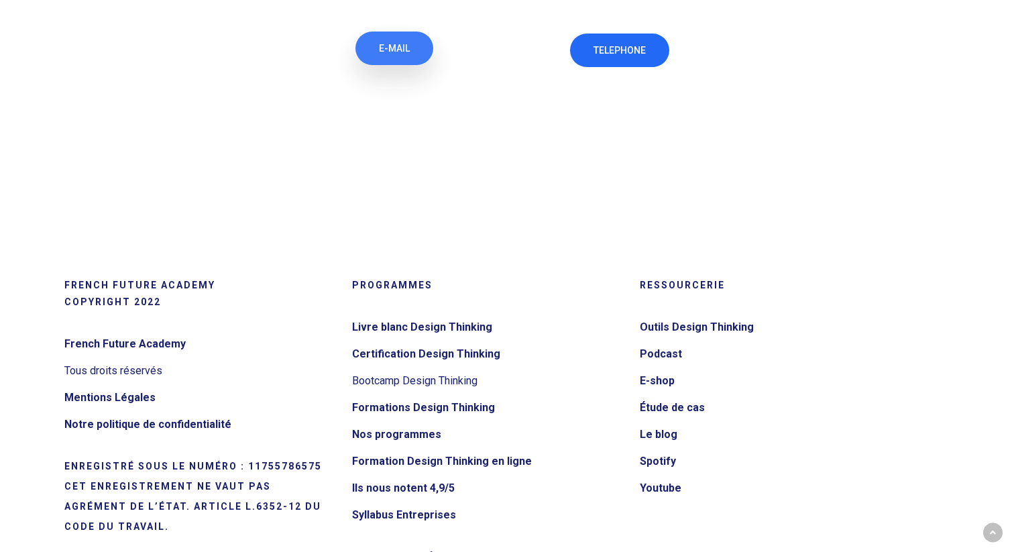
scroll to position [392, 0]
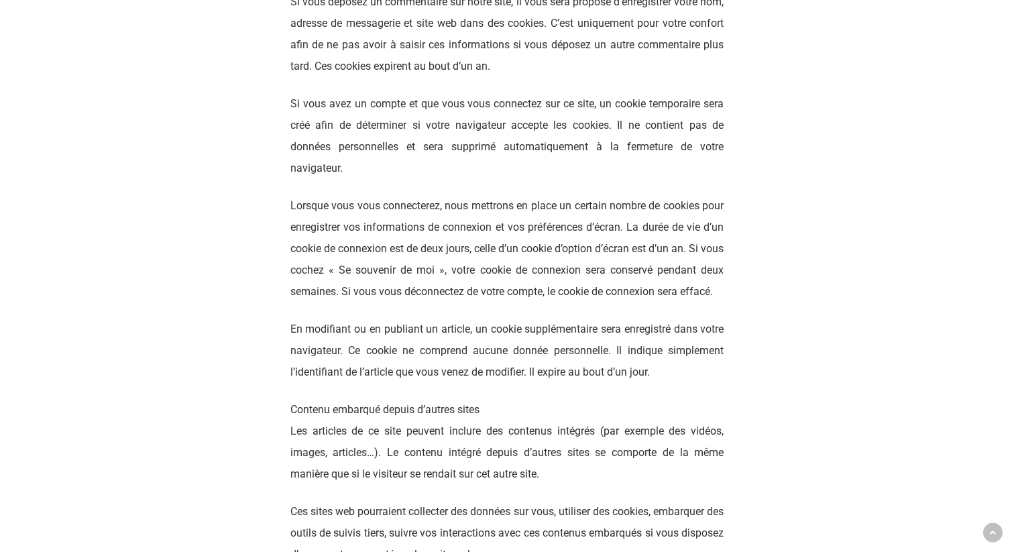
scroll to position [1231, 0]
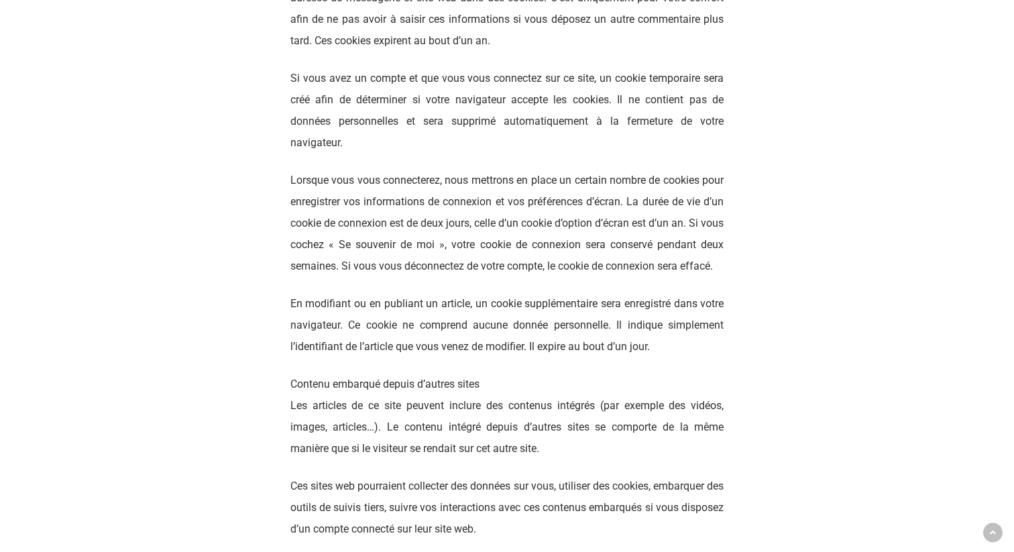
click at [533, 327] on p "En modifiant ou en publiant un article, un cookie supplémentaire sera enregistr…" at bounding box center [507, 333] width 434 height 80
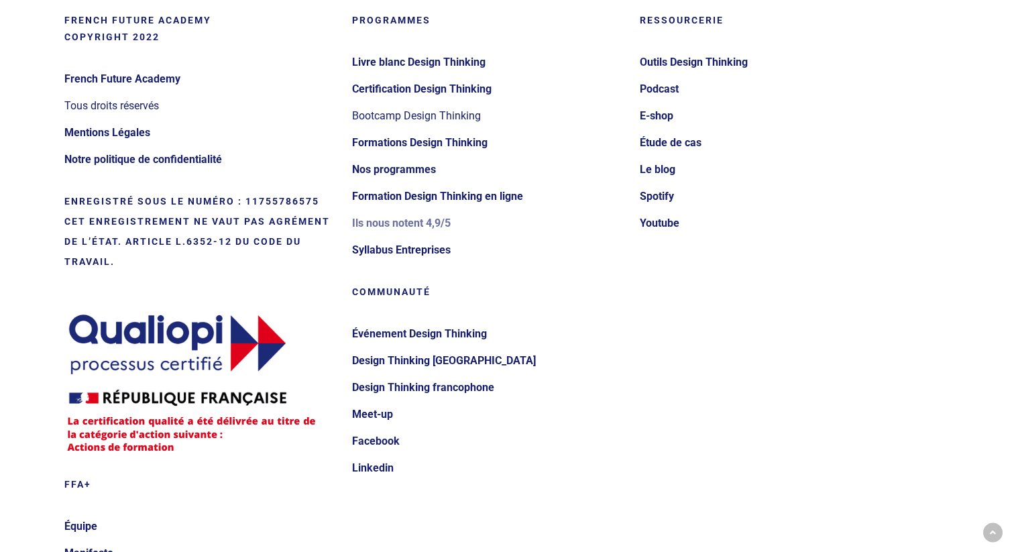
scroll to position [2532, 0]
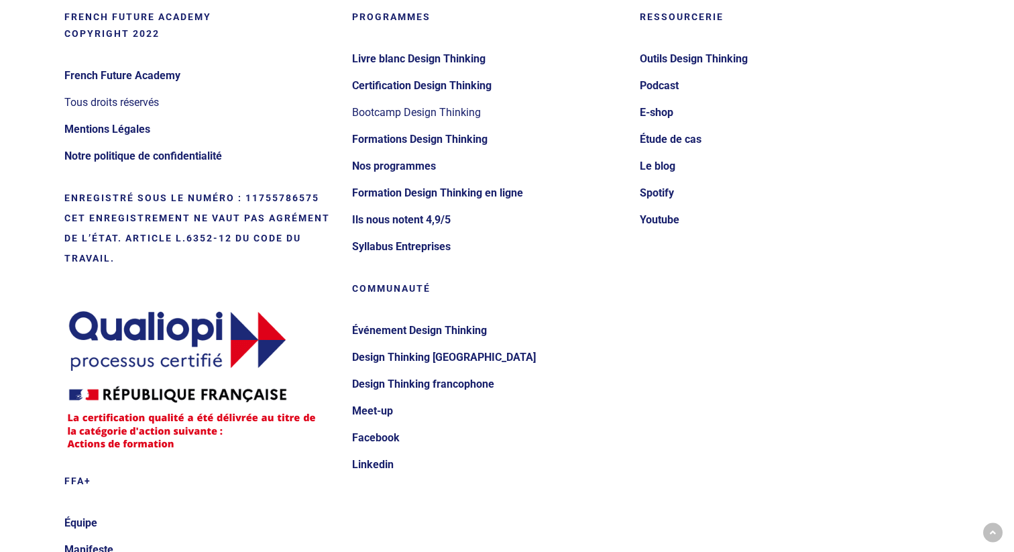
click at [244, 267] on h5 "Organisme de formation n° 11755786575" at bounding box center [199, 238] width 270 height 97
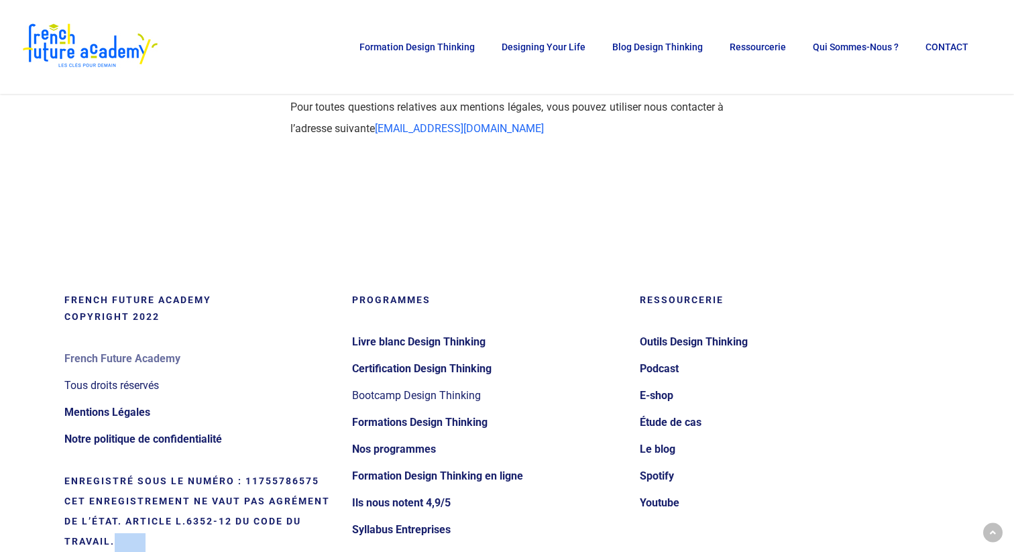
scroll to position [2252, 0]
